Goal: Navigation & Orientation: Find specific page/section

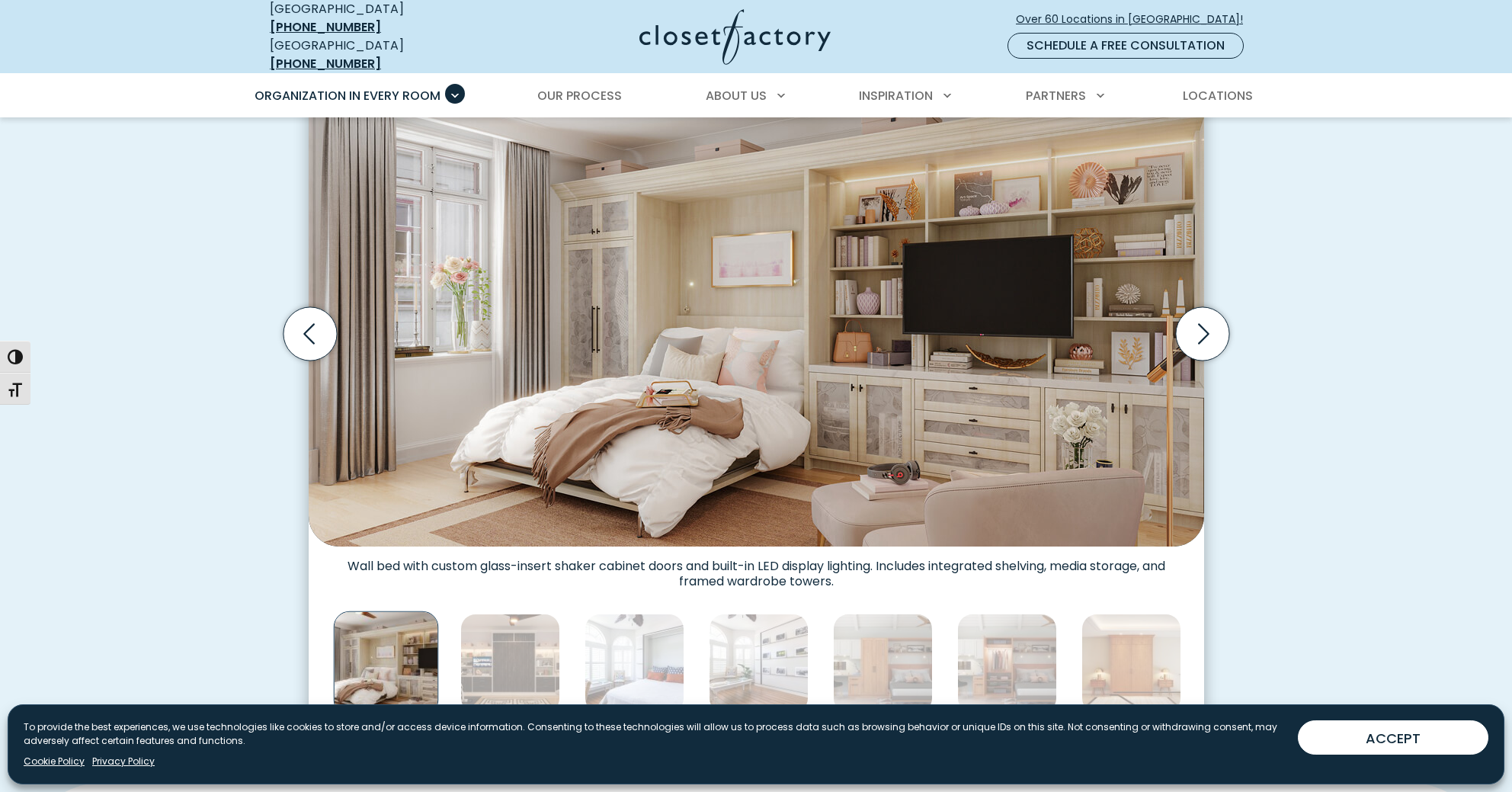
scroll to position [520, 0]
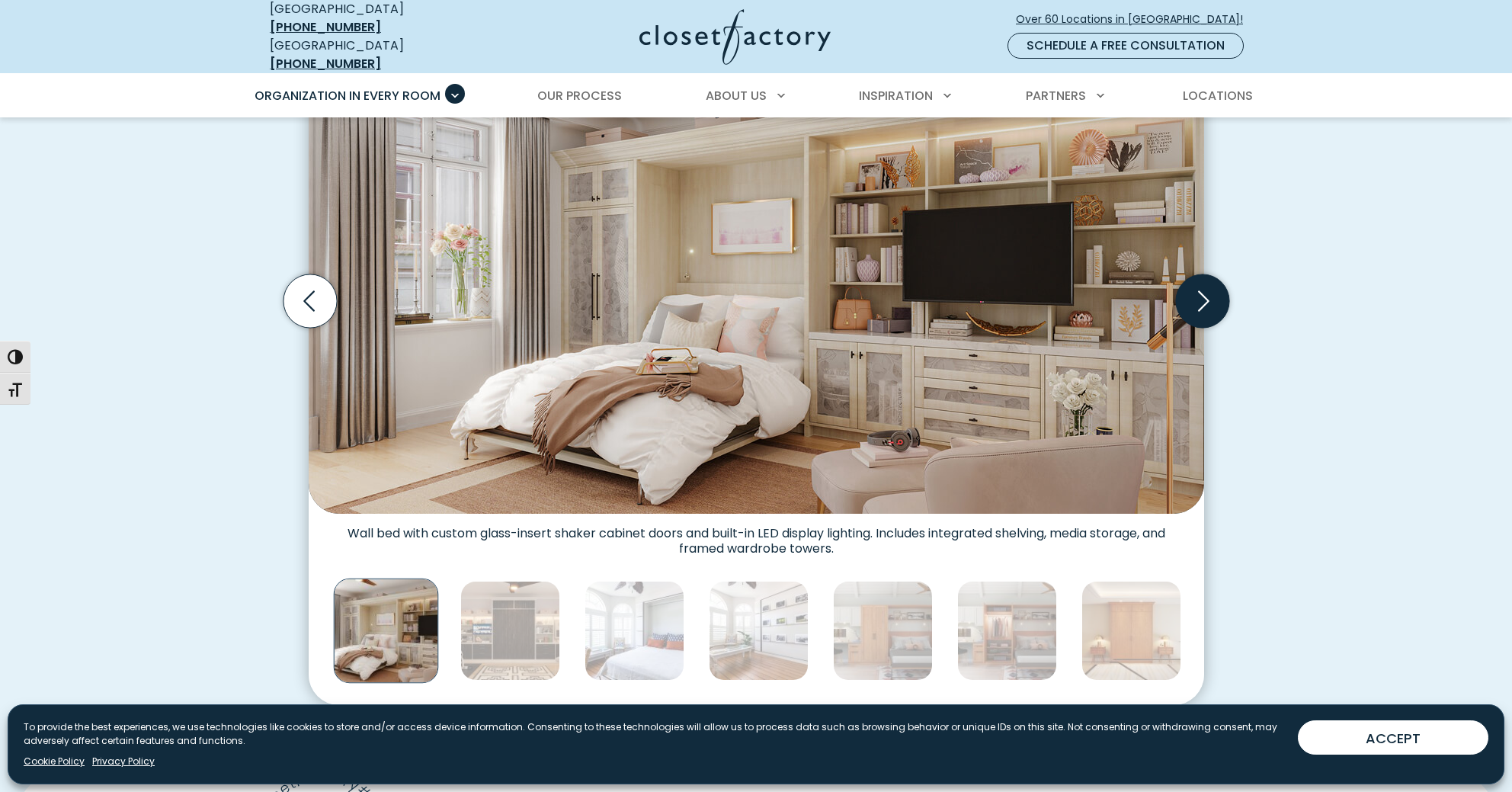
click at [1202, 281] on icon "Next slide" at bounding box center [1202, 302] width 54 height 54
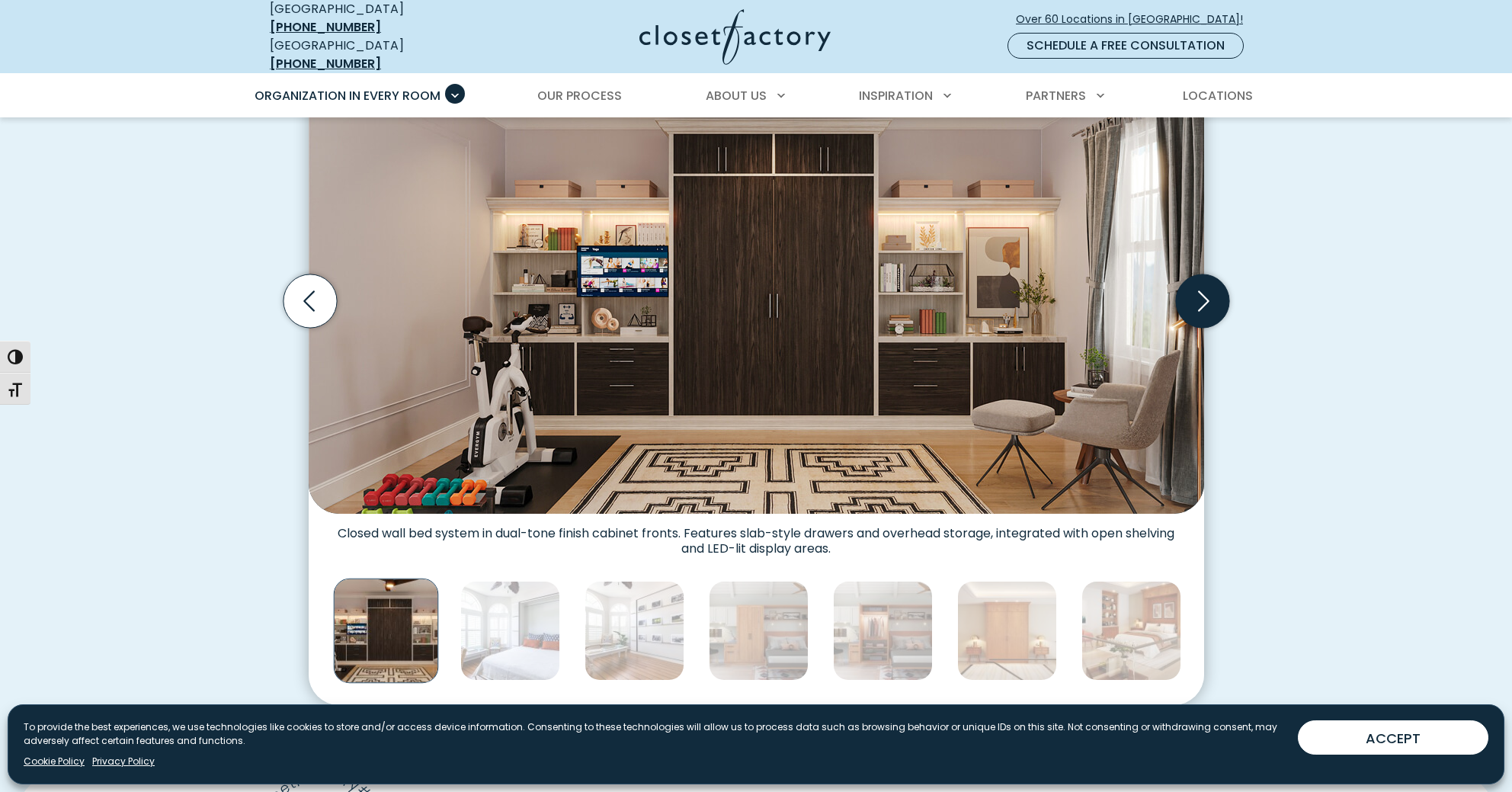
click at [1202, 281] on icon "Next slide" at bounding box center [1202, 302] width 54 height 54
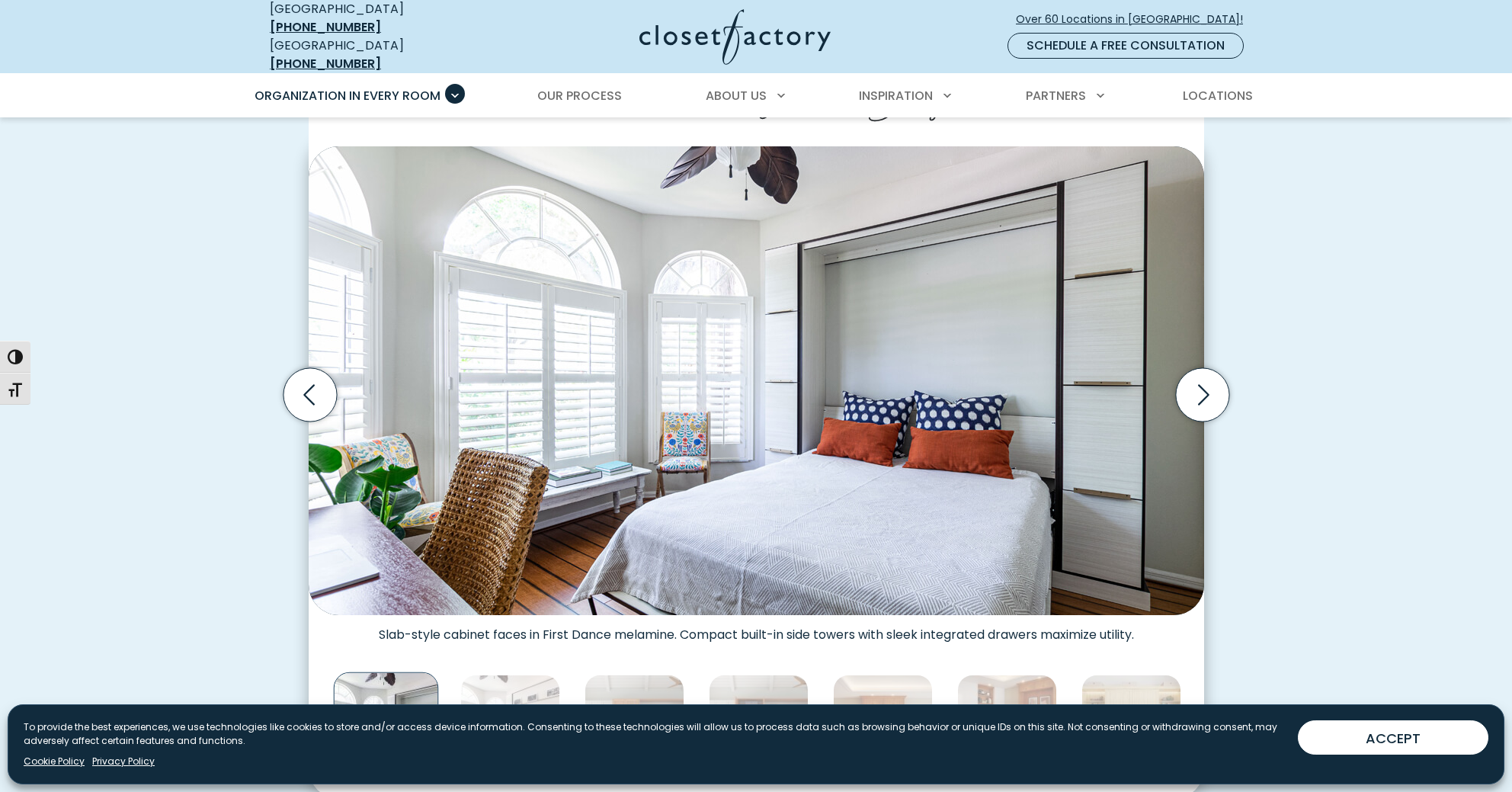
scroll to position [428, 0]
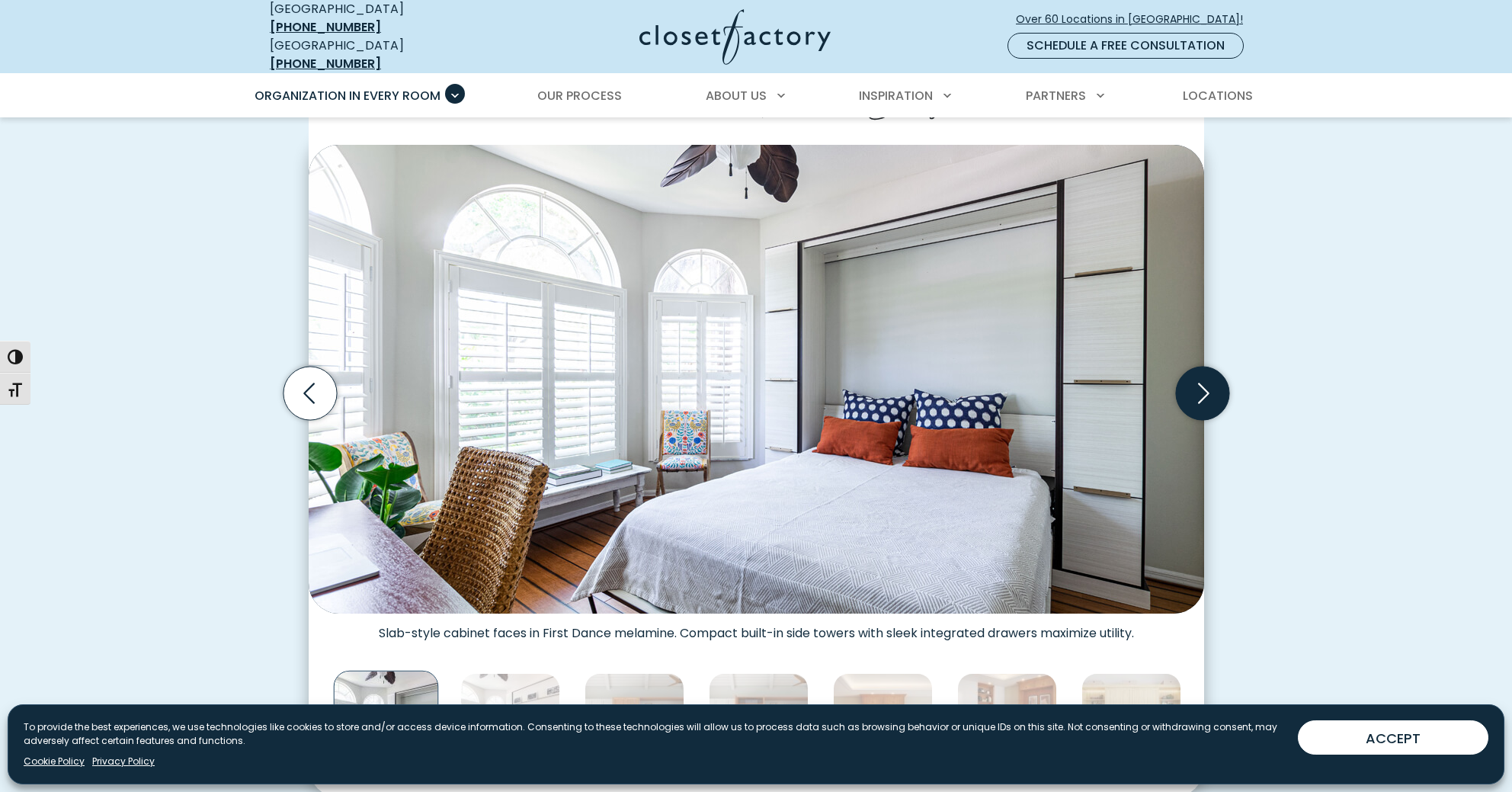
click at [1199, 388] on icon "Next slide" at bounding box center [1202, 394] width 54 height 54
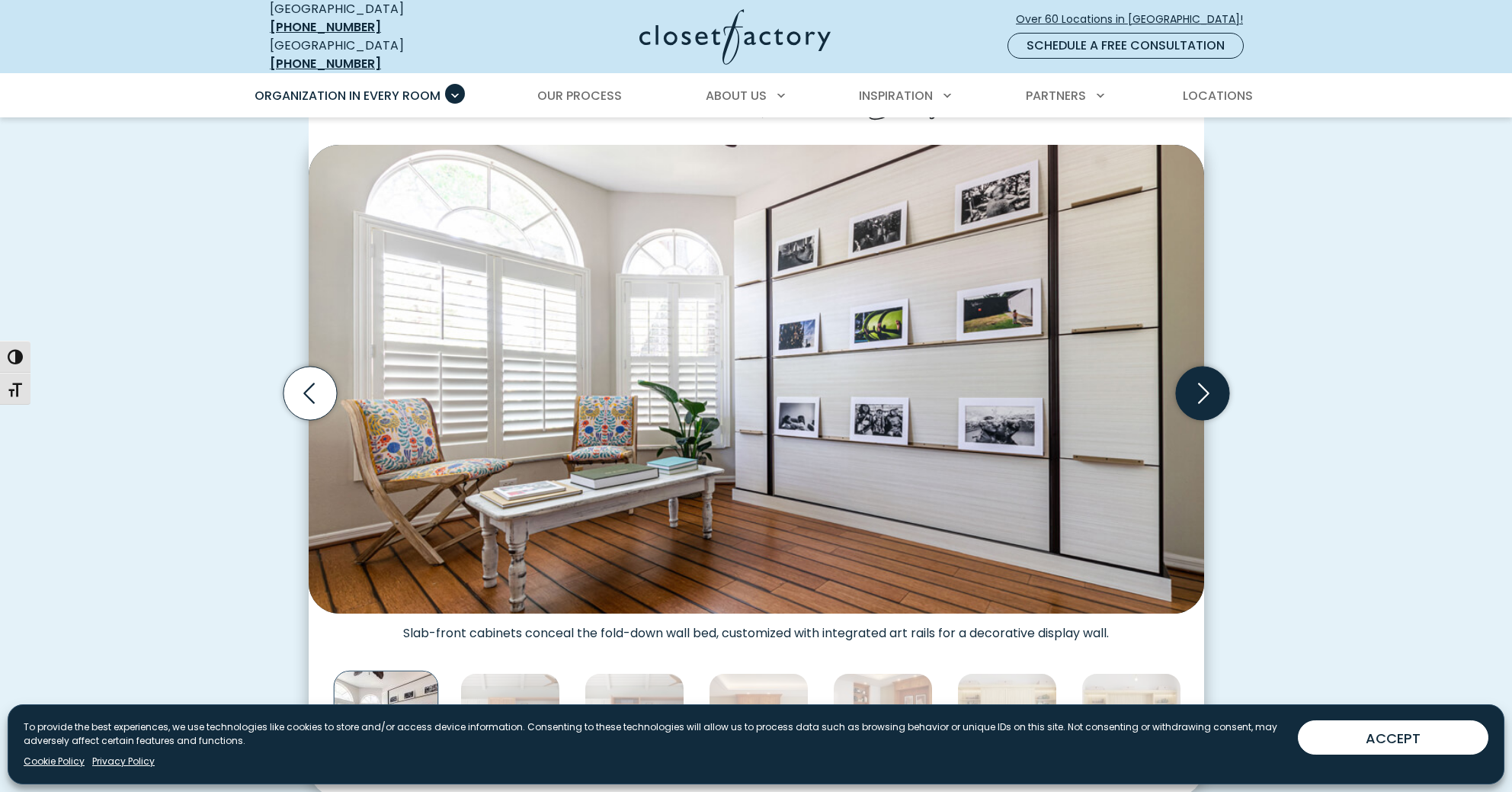
scroll to position [427, 0]
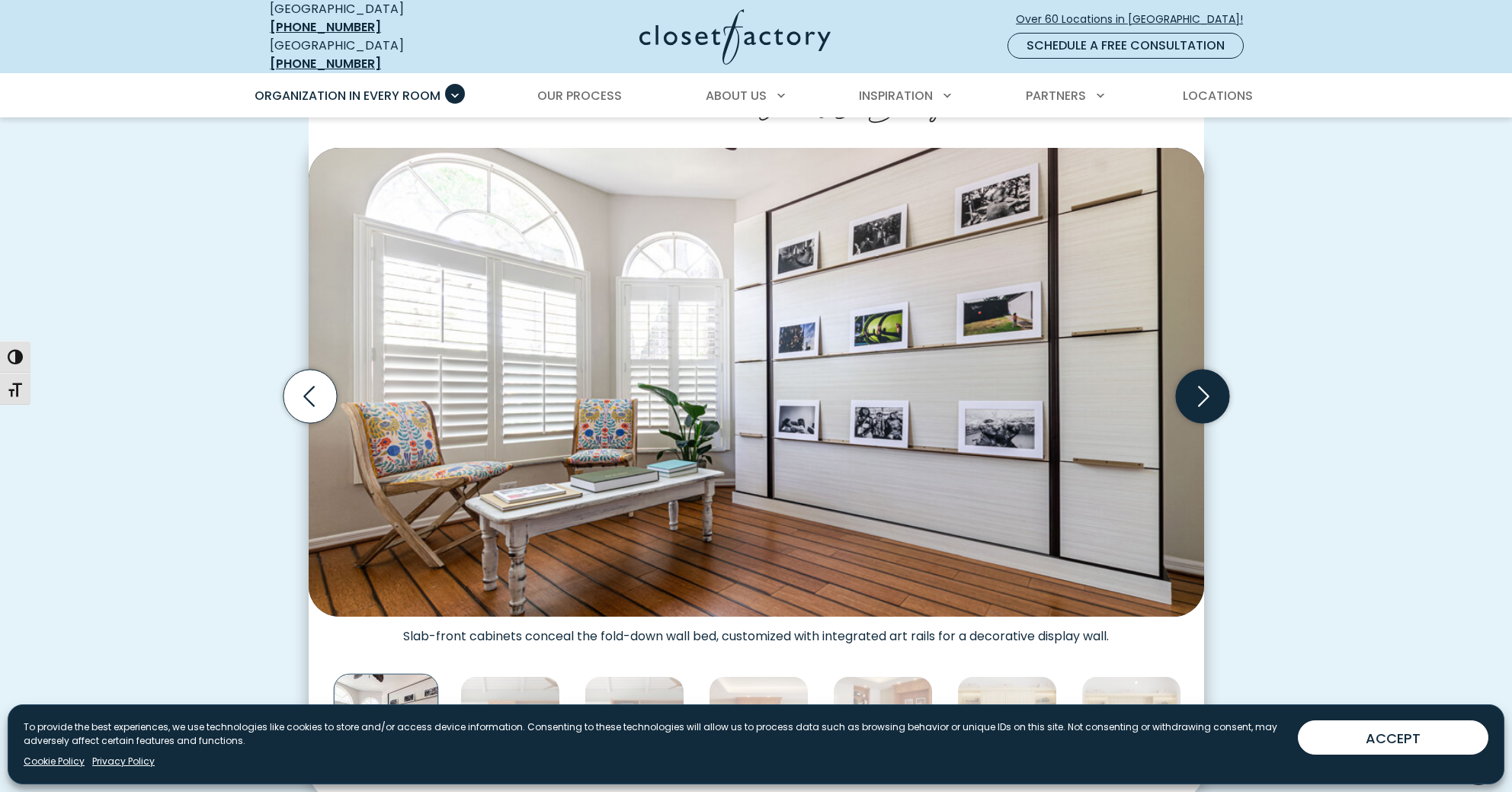
click at [1199, 388] on icon "Next slide" at bounding box center [1202, 396] width 54 height 54
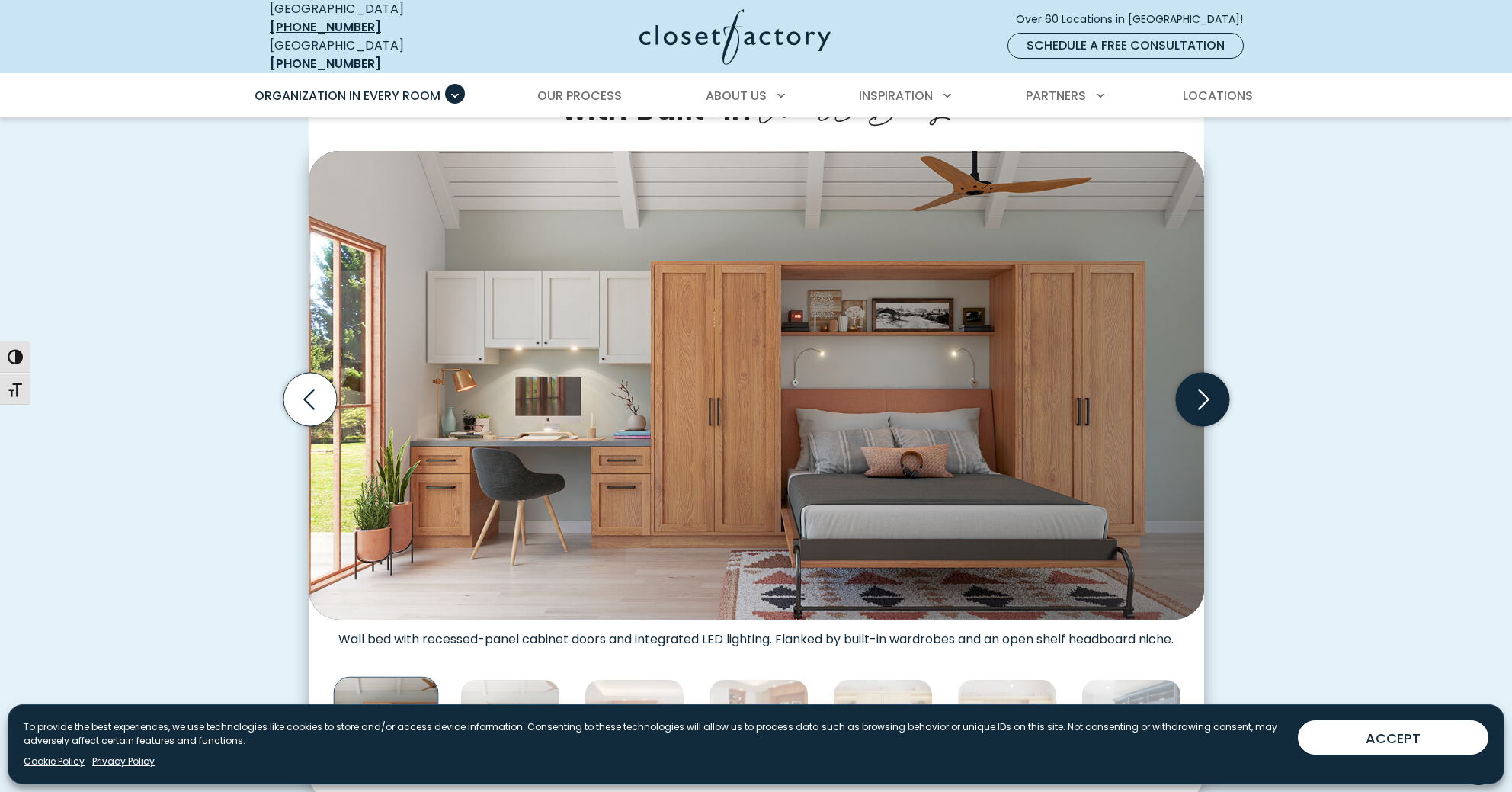
scroll to position [421, 0]
click at [1199, 388] on icon "Next slide" at bounding box center [1202, 400] width 54 height 54
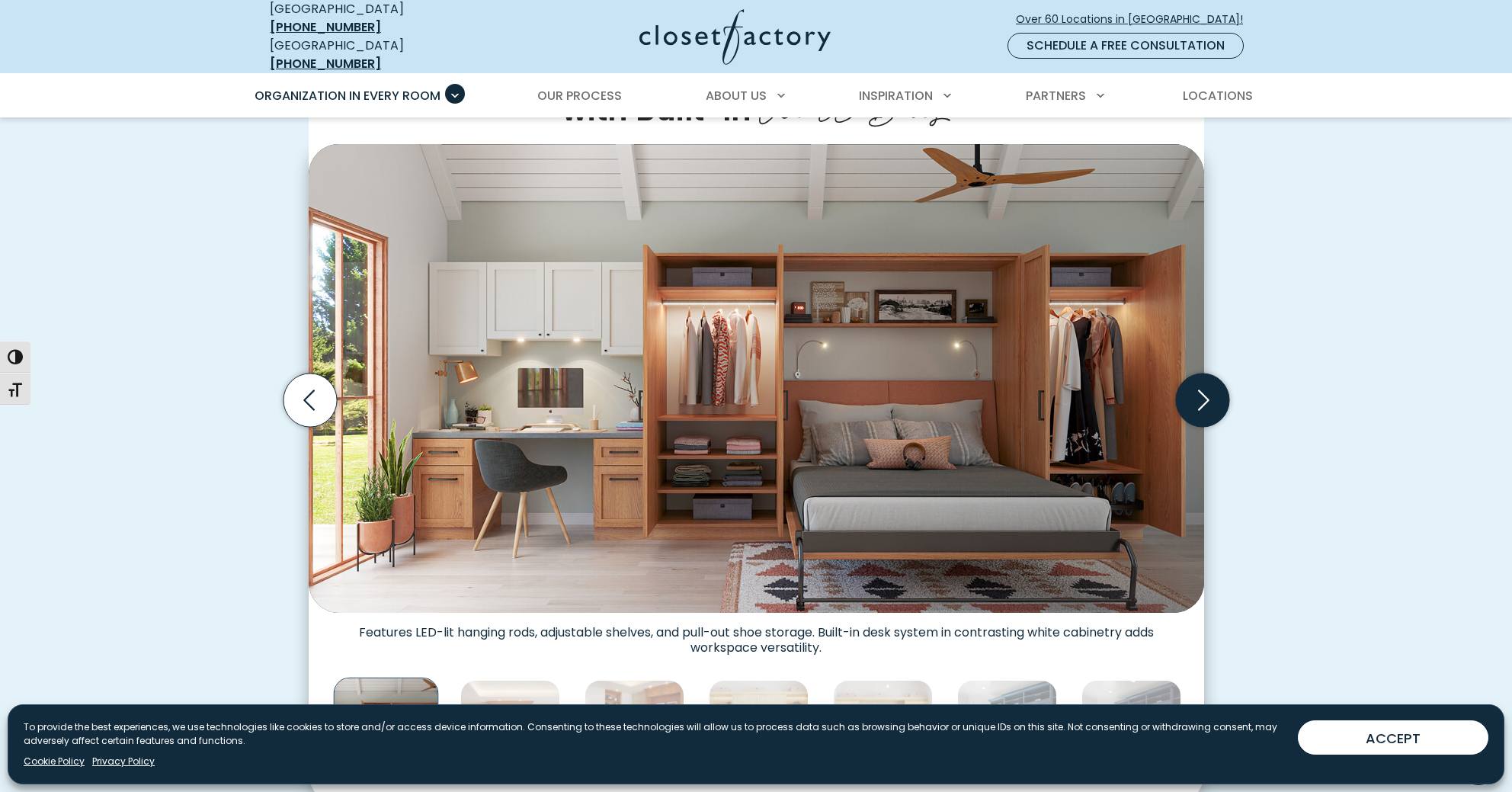
click at [1199, 388] on icon "Next slide" at bounding box center [1202, 400] width 54 height 54
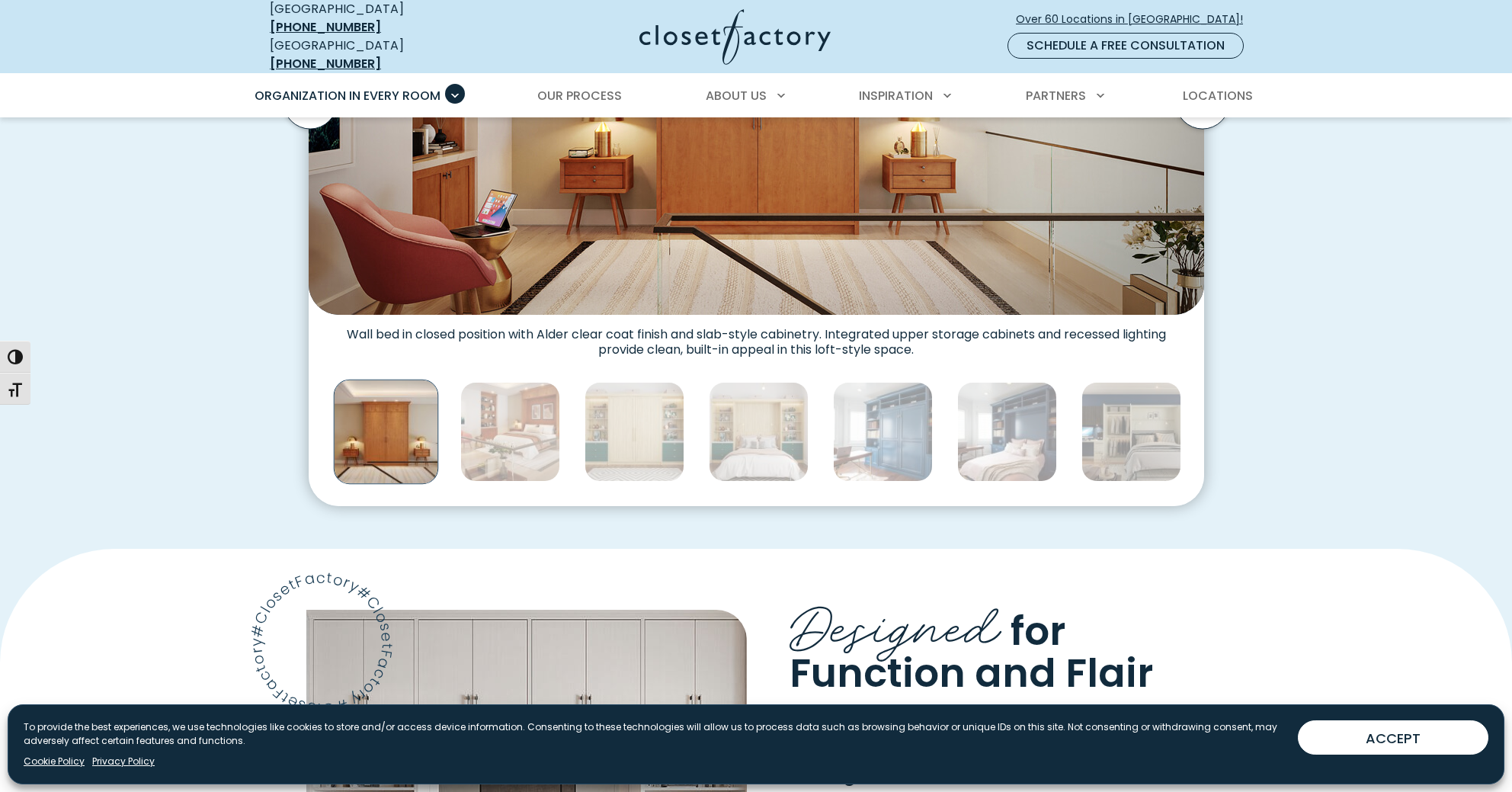
scroll to position [723, 0]
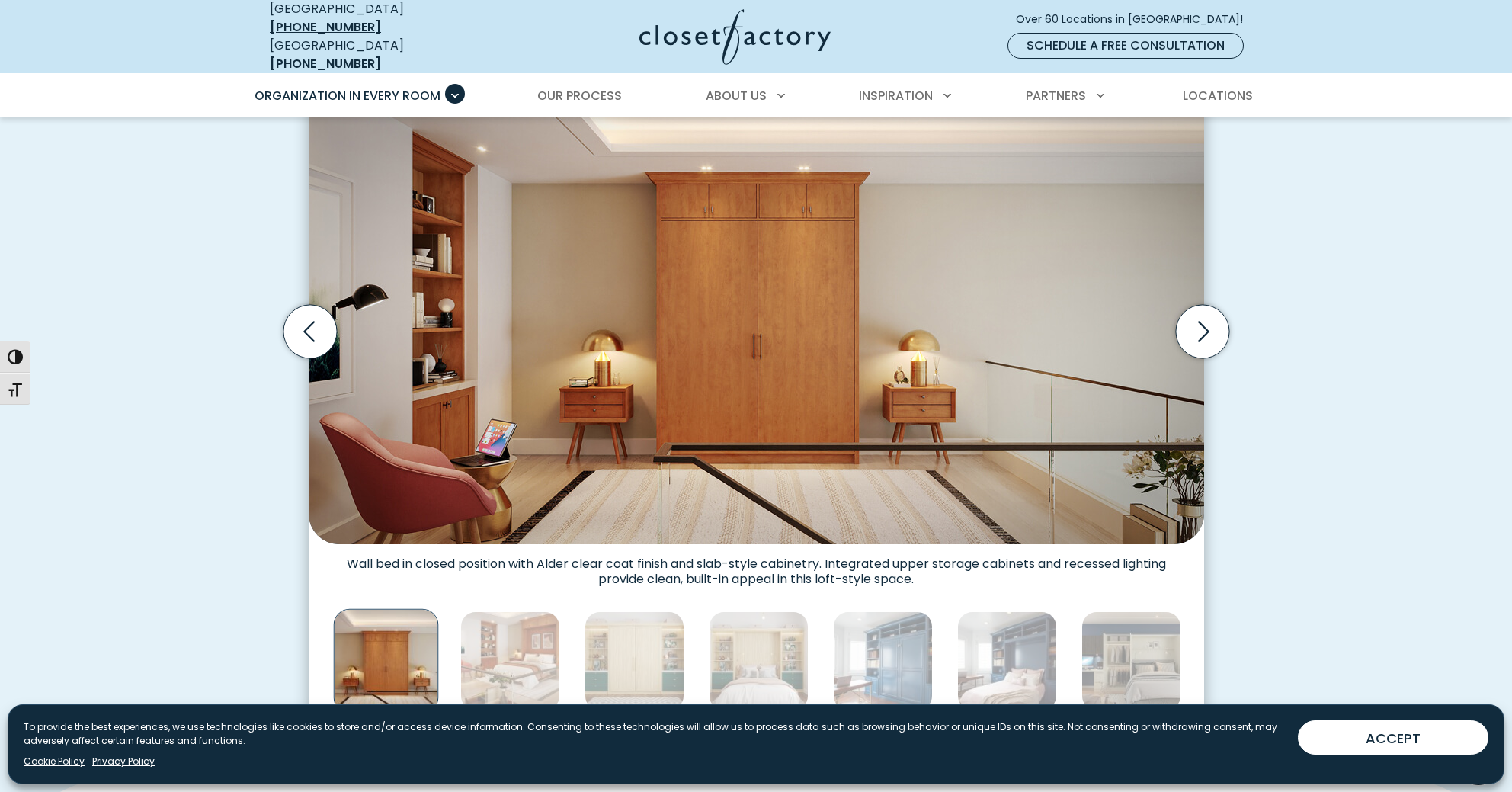
click at [755, 321] on img "Thumbnail Gallery" at bounding box center [756, 310] width 896 height 469
click at [754, 321] on img "Thumbnail Gallery" at bounding box center [756, 309] width 896 height 469
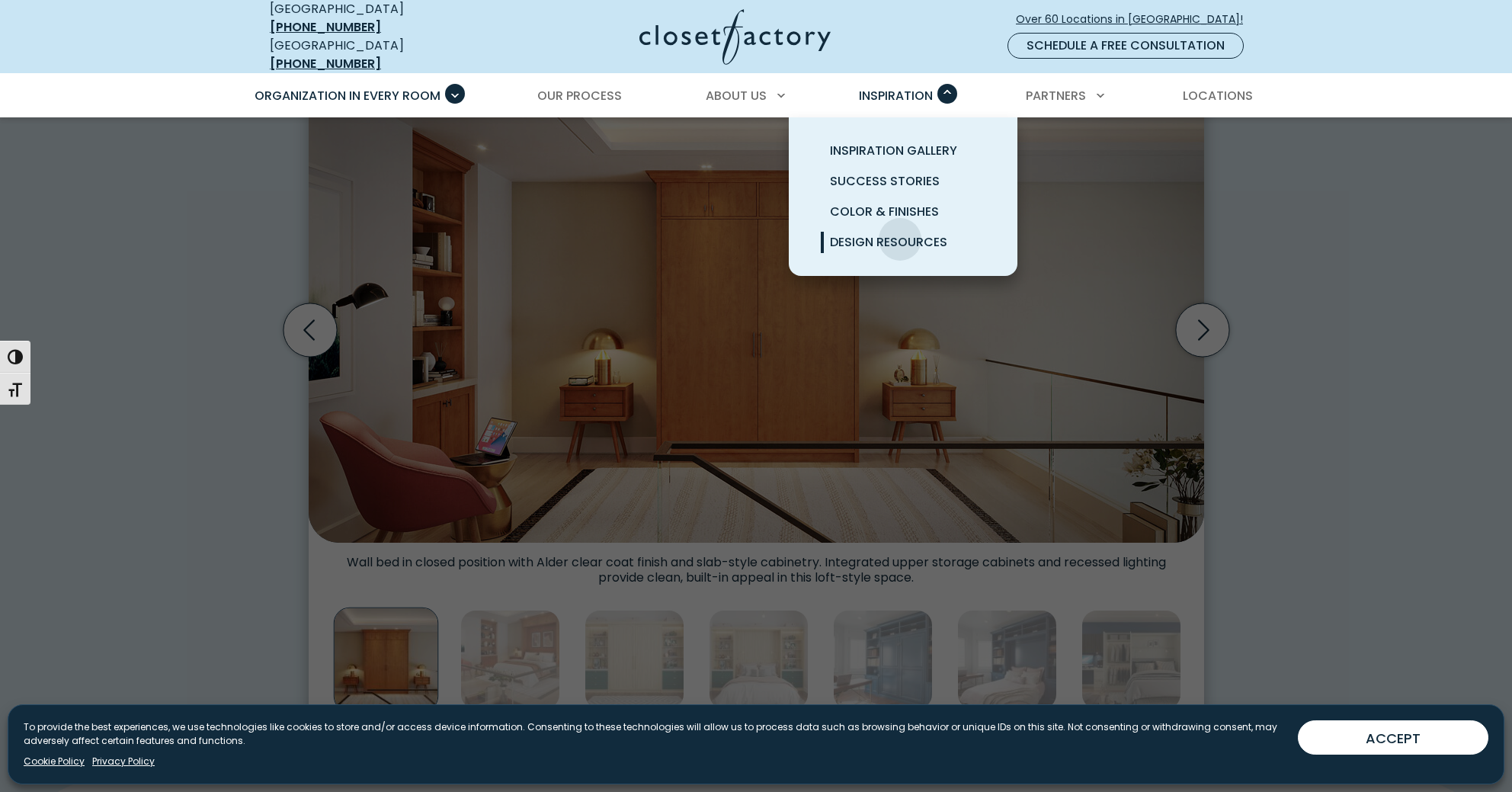
click at [900, 234] on span "Design Resources" at bounding box center [888, 243] width 117 height 18
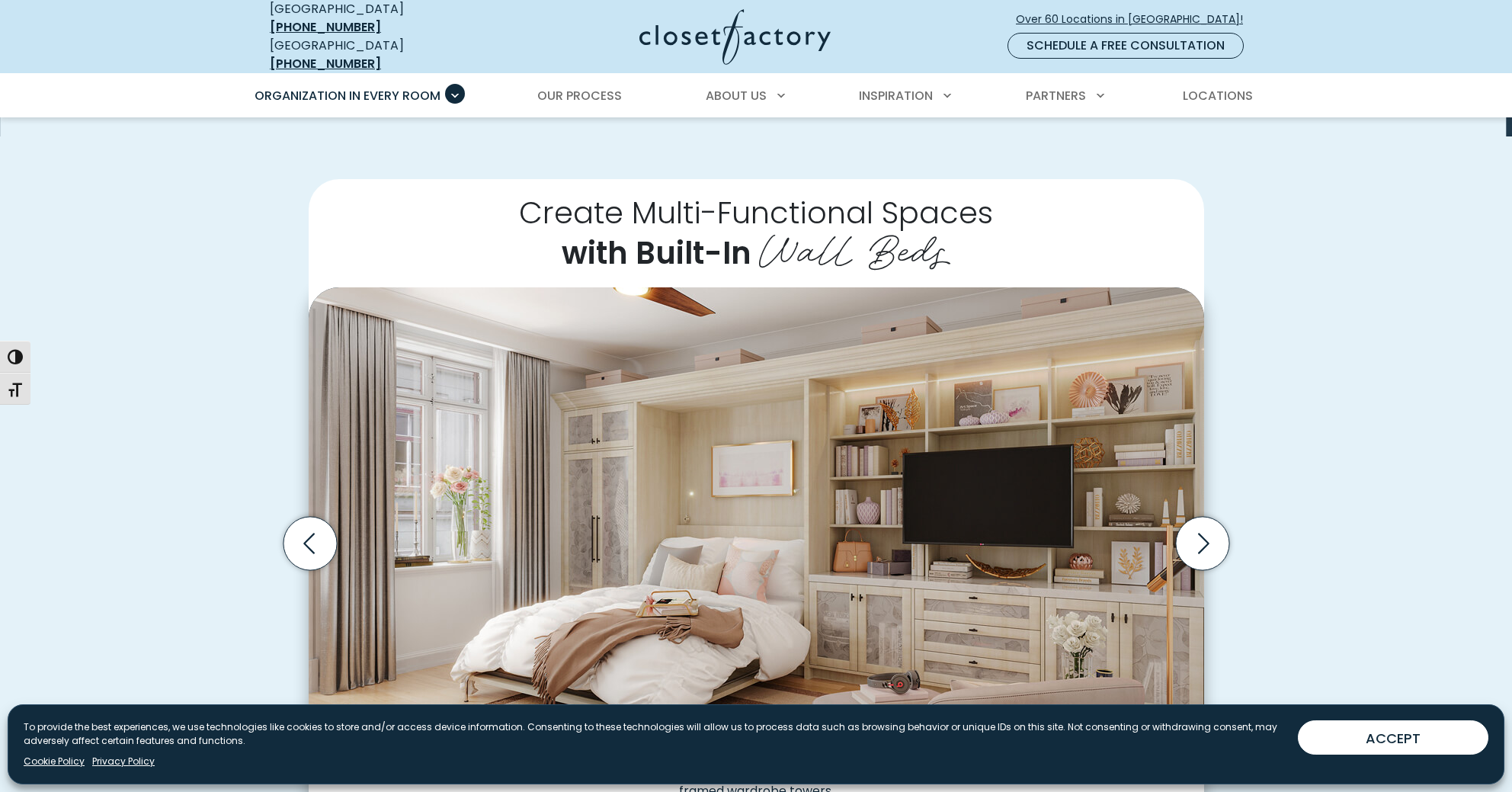
scroll to position [276, 0]
click at [811, 388] on img "Thumbnail Gallery" at bounding box center [756, 524] width 896 height 469
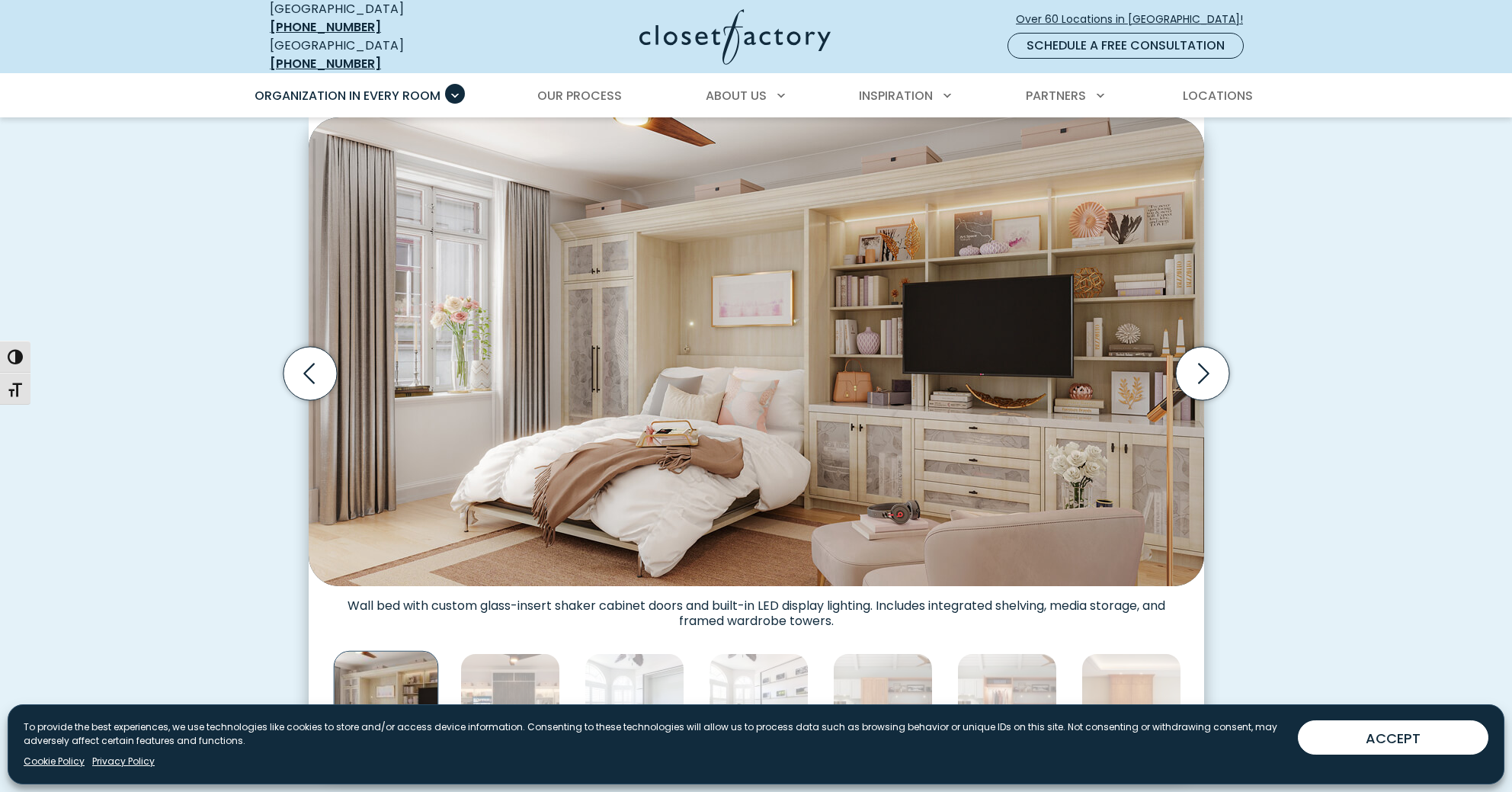
scroll to position [448, 0]
click at [1206, 362] on icon "Next slide" at bounding box center [1203, 372] width 12 height 21
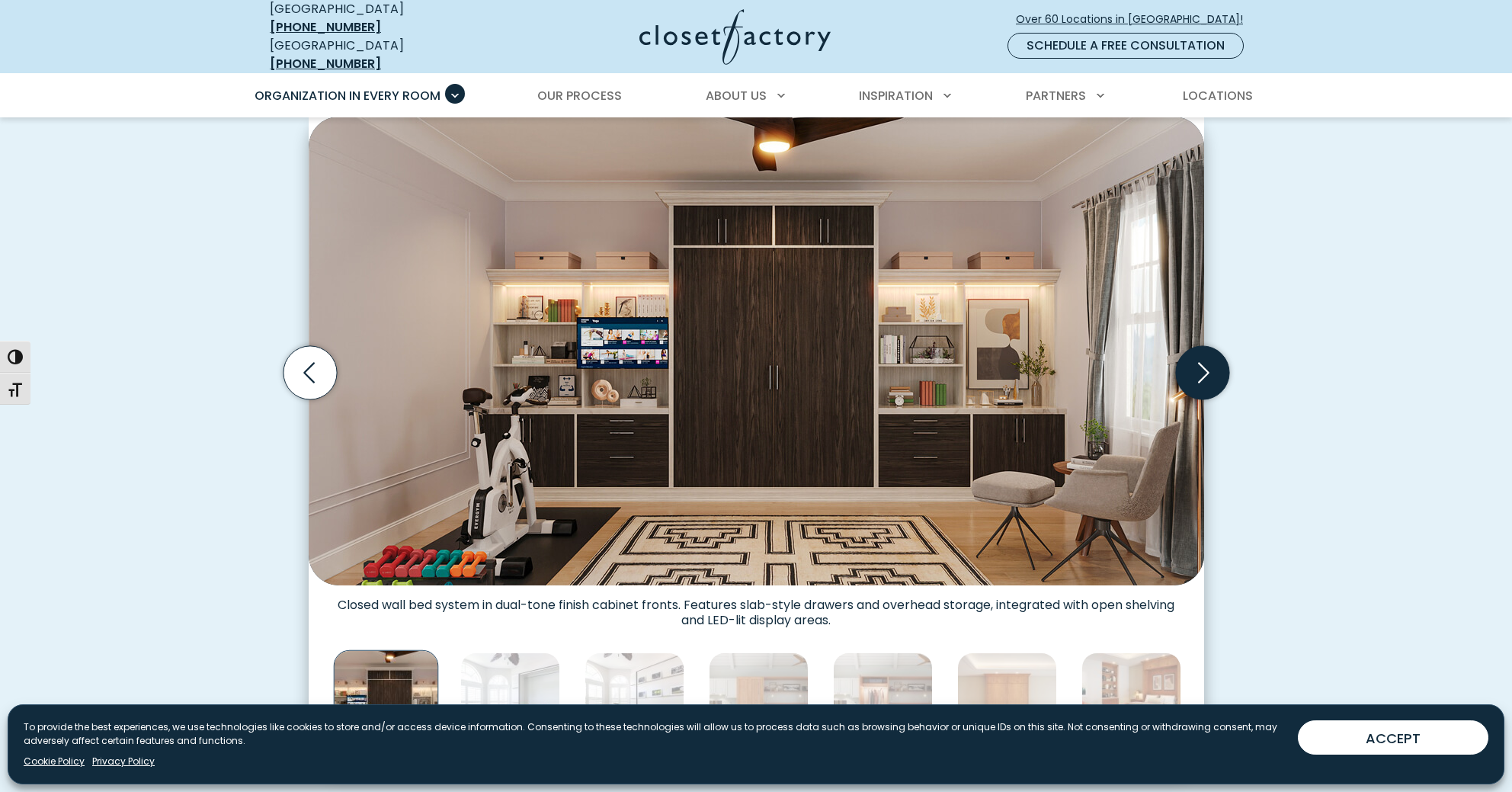
click at [1206, 362] on icon "Next slide" at bounding box center [1203, 372] width 12 height 21
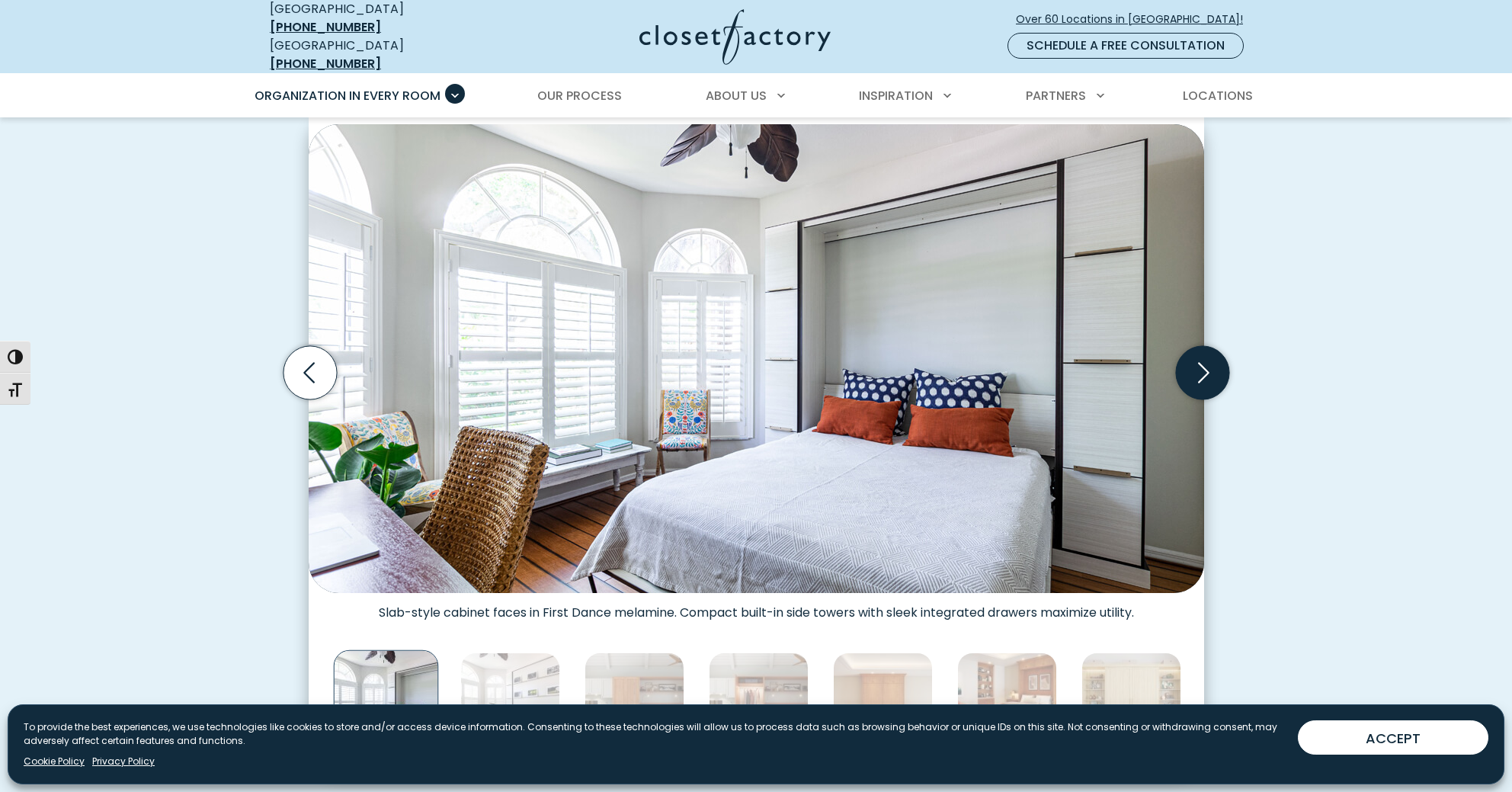
click at [1206, 362] on icon "Next slide" at bounding box center [1203, 372] width 12 height 21
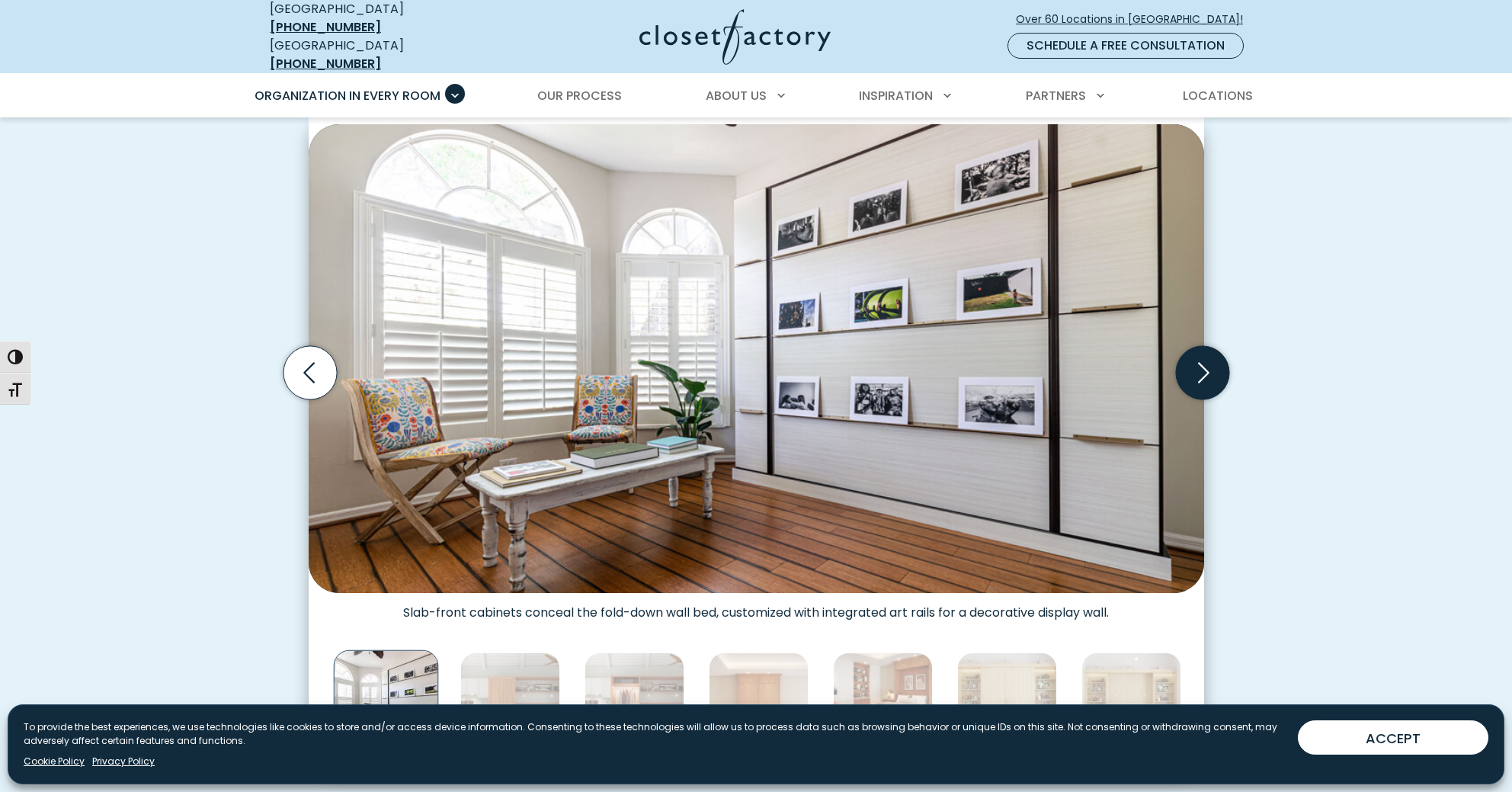
click at [1206, 362] on icon "Next slide" at bounding box center [1203, 372] width 12 height 21
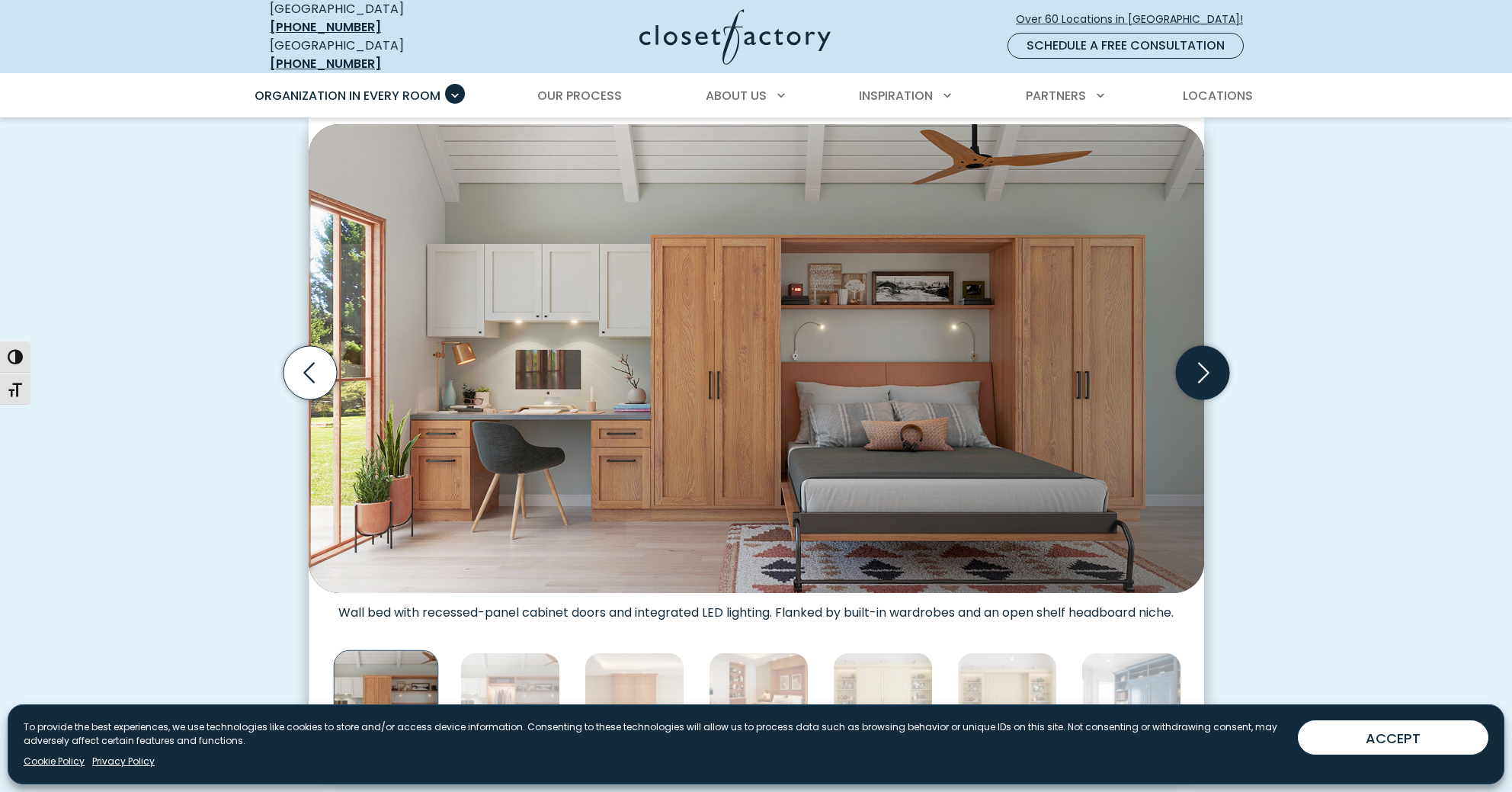
click at [1206, 362] on icon "Next slide" at bounding box center [1203, 372] width 12 height 21
click at [1218, 357] on icon "Next slide" at bounding box center [1202, 373] width 54 height 54
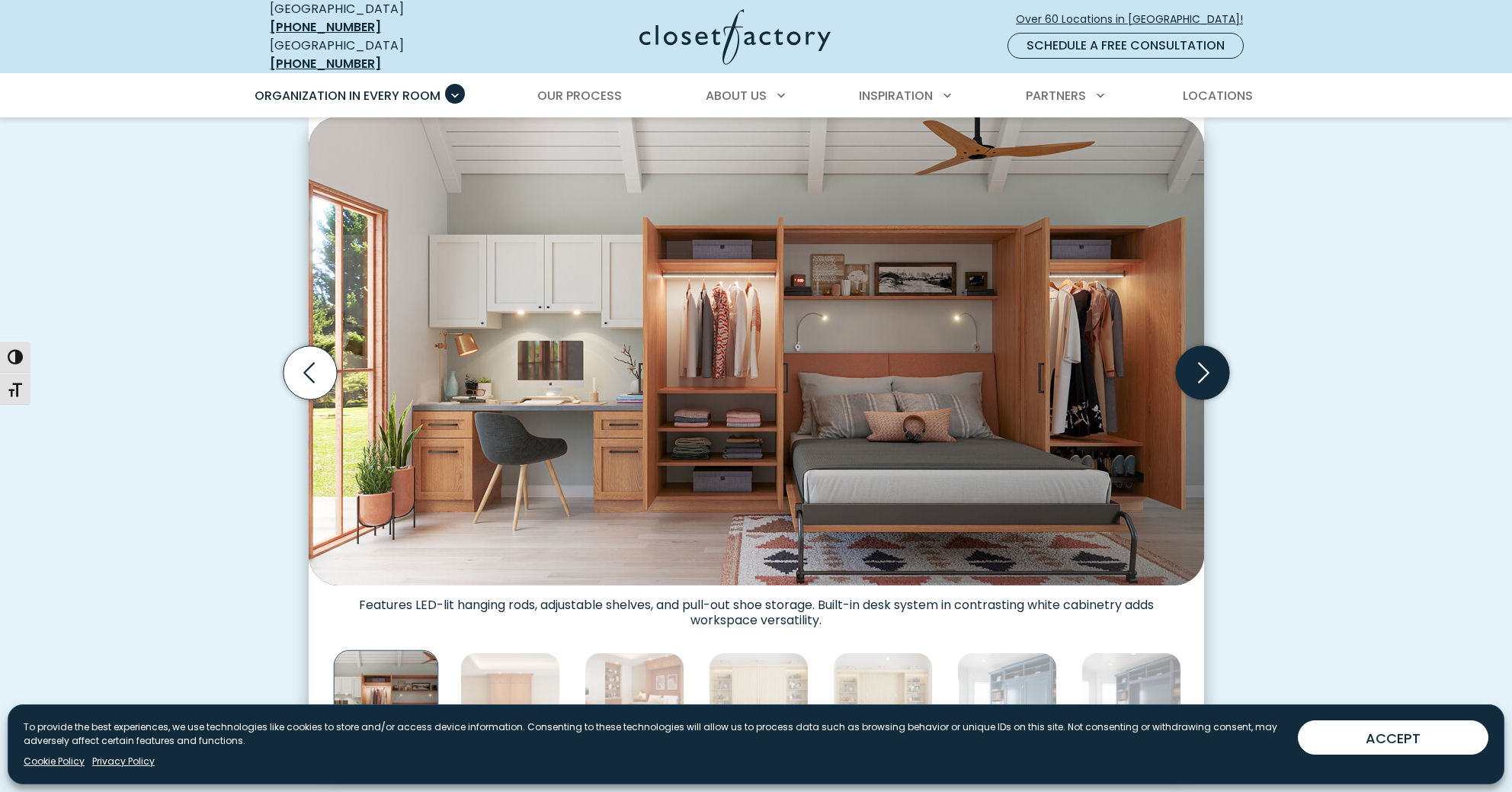
click at [1218, 357] on icon "Next slide" at bounding box center [1202, 373] width 54 height 54
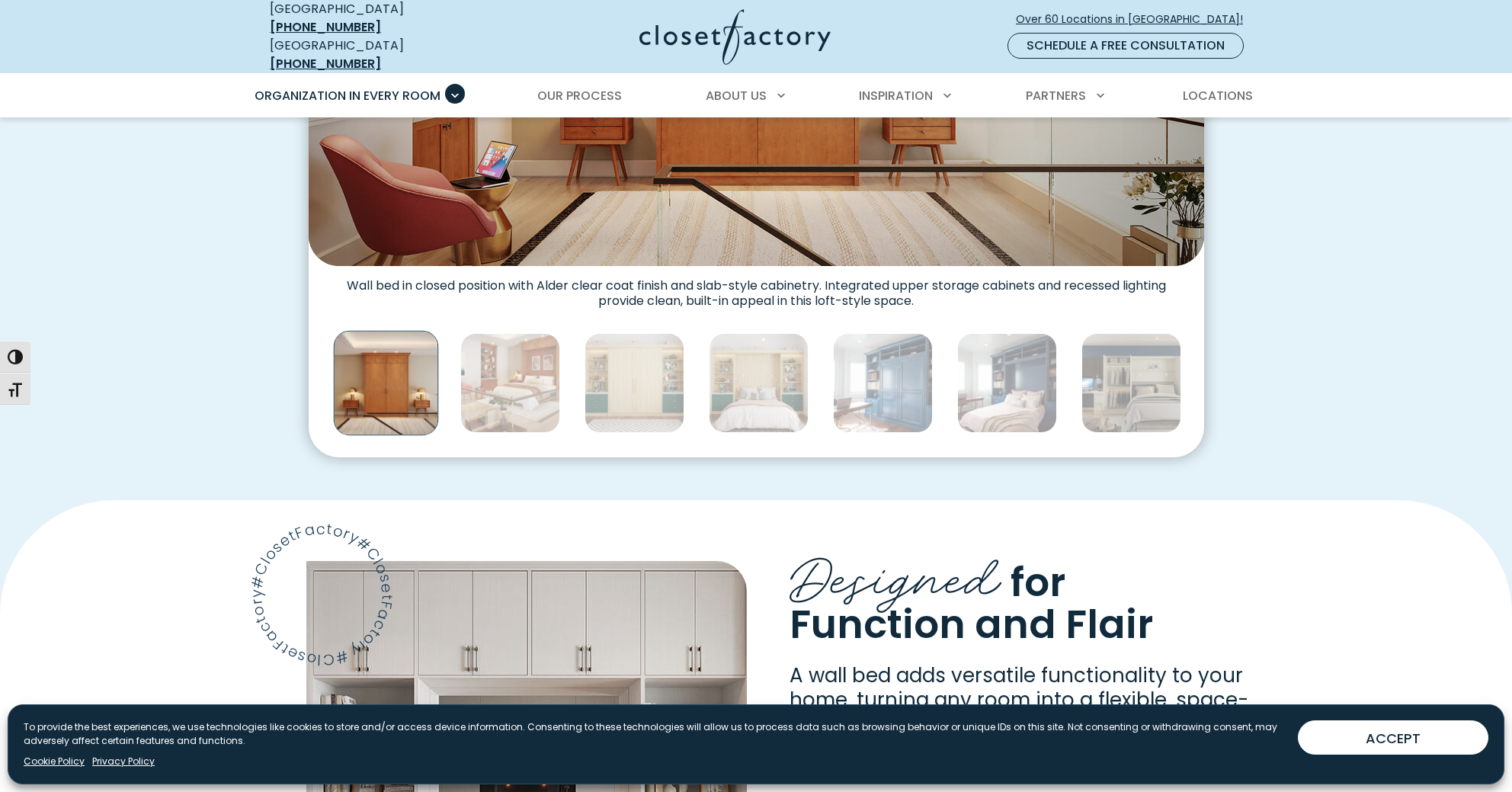
scroll to position [772, 0]
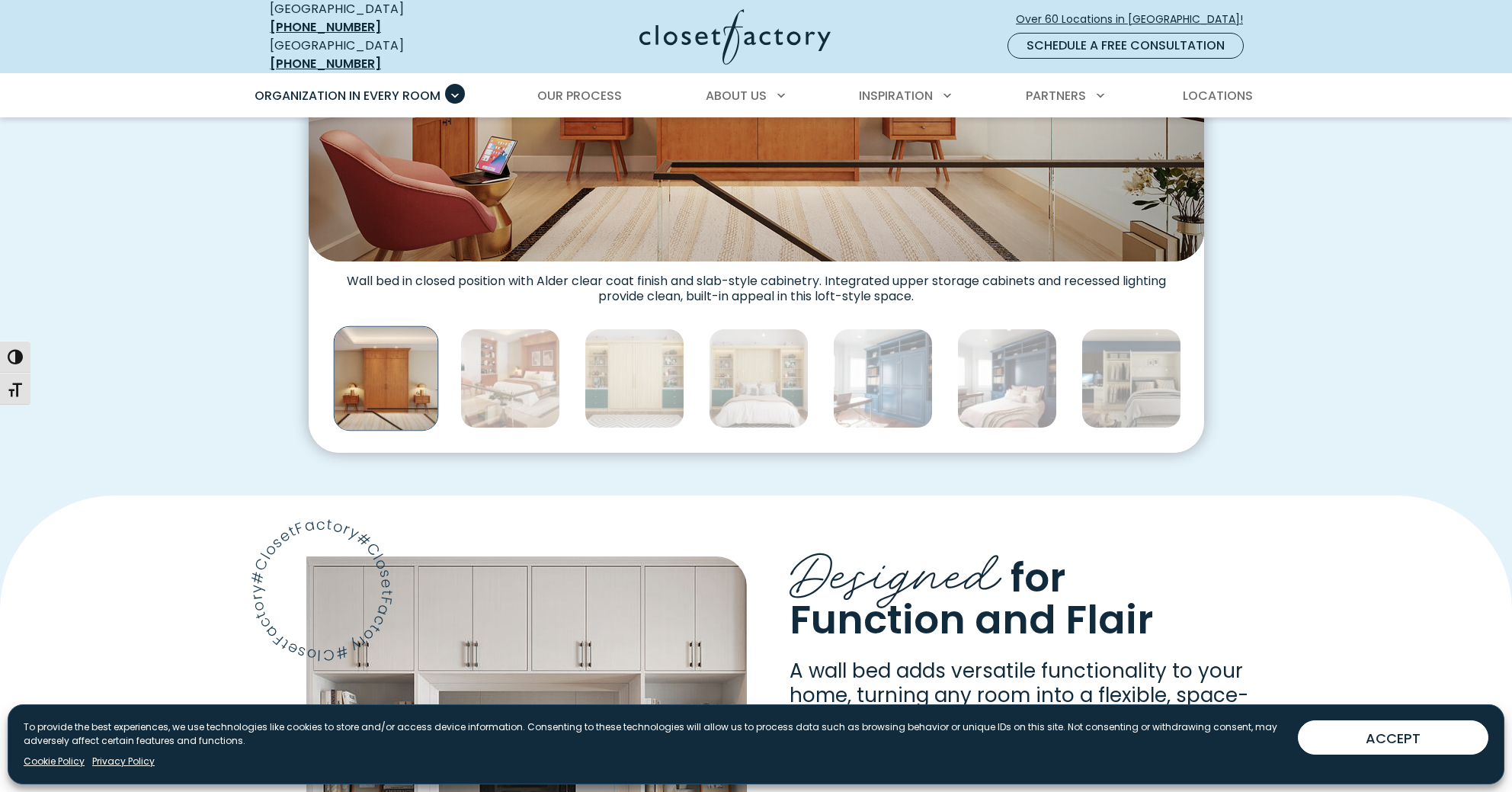
click at [371, 370] on img "Thumbnail Gallery" at bounding box center [386, 379] width 106 height 106
click at [371, 370] on img "Thumbnail Gallery" at bounding box center [386, 379] width 106 height 106
click at [498, 368] on img "Thumbnail Gallery" at bounding box center [511, 378] width 100 height 100
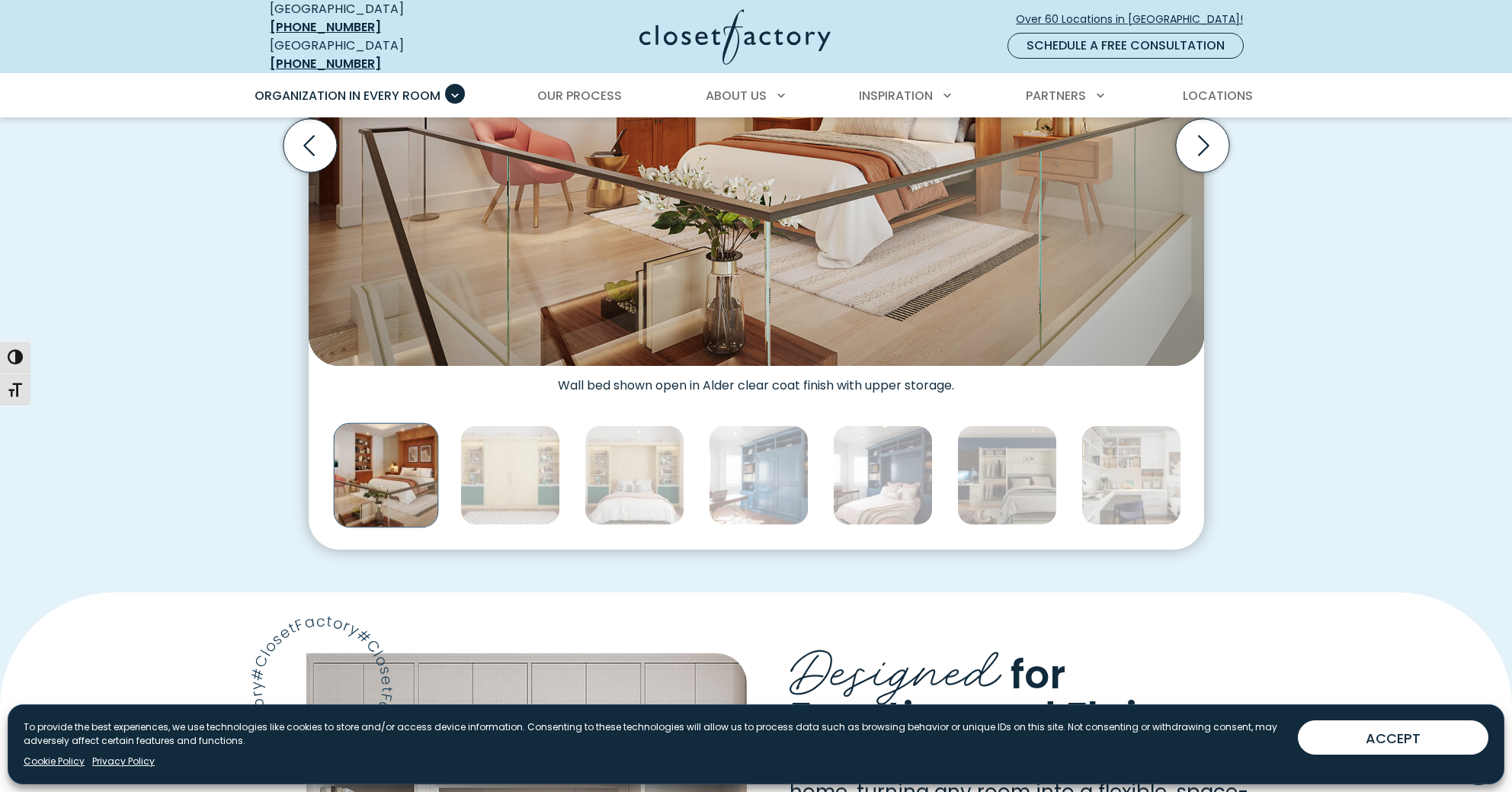
scroll to position [0, 0]
